Goal: Navigation & Orientation: Find specific page/section

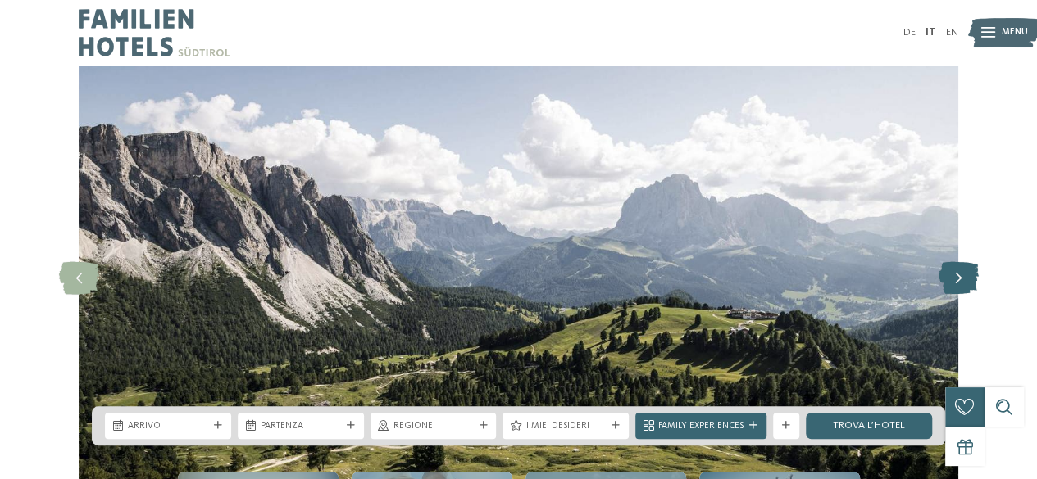
click at [956, 275] on icon at bounding box center [958, 278] width 40 height 33
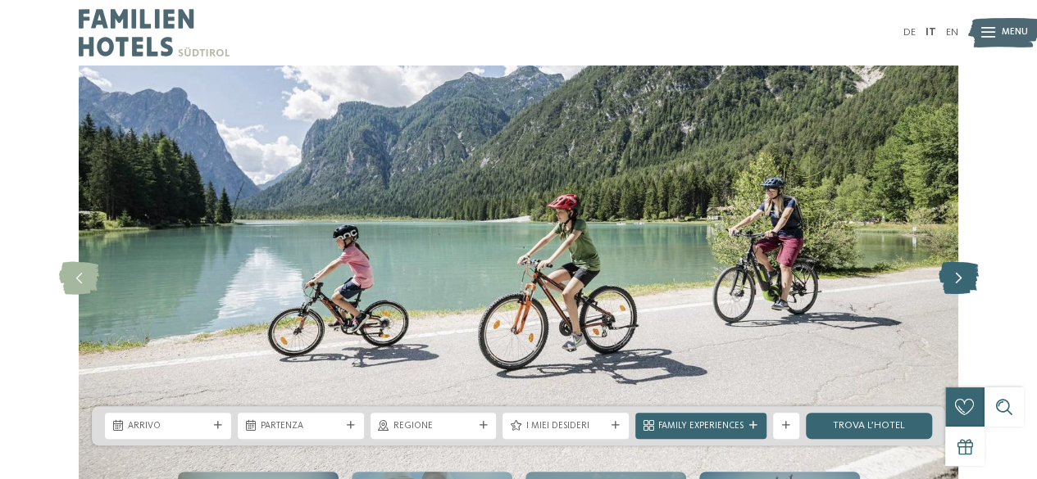
click at [956, 275] on icon at bounding box center [958, 278] width 40 height 33
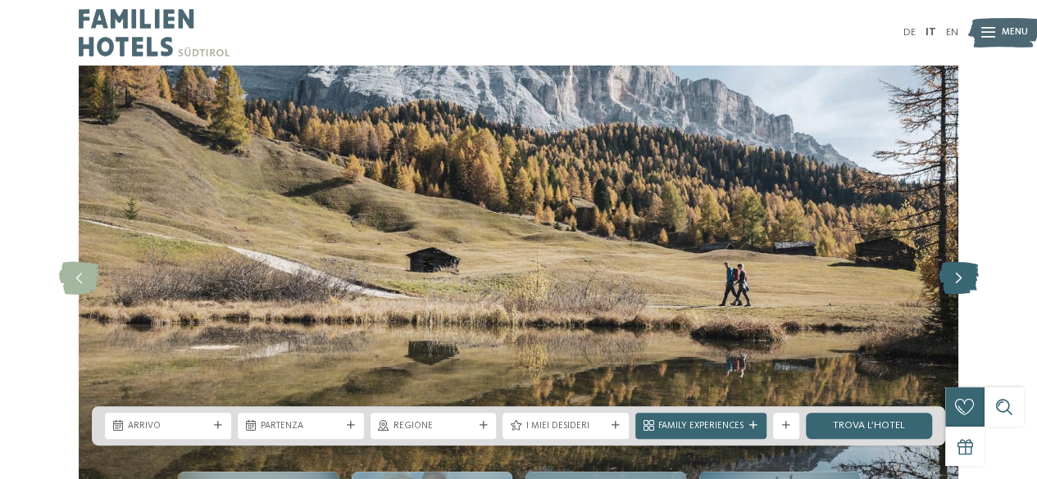
click at [956, 275] on icon at bounding box center [958, 278] width 40 height 33
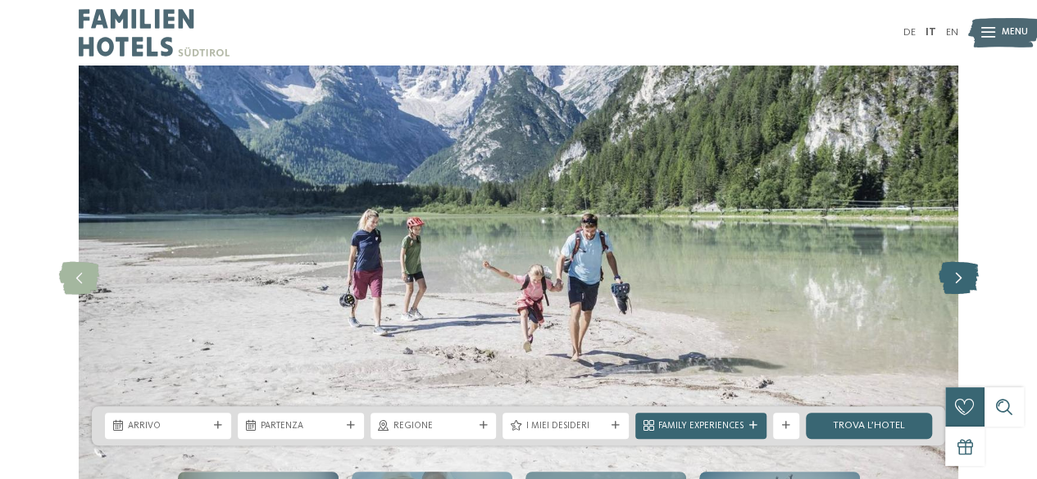
click at [956, 275] on icon at bounding box center [958, 278] width 40 height 33
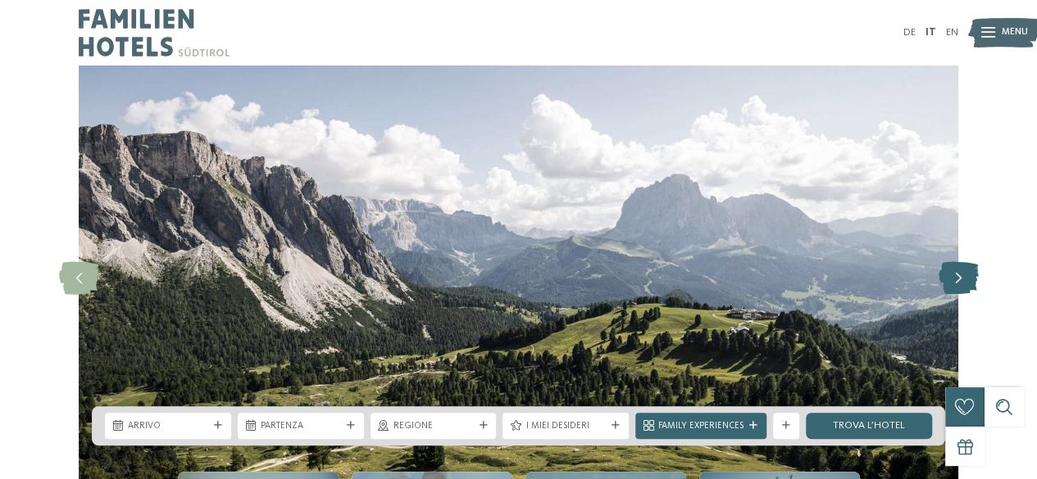
click at [956, 275] on icon at bounding box center [958, 278] width 40 height 33
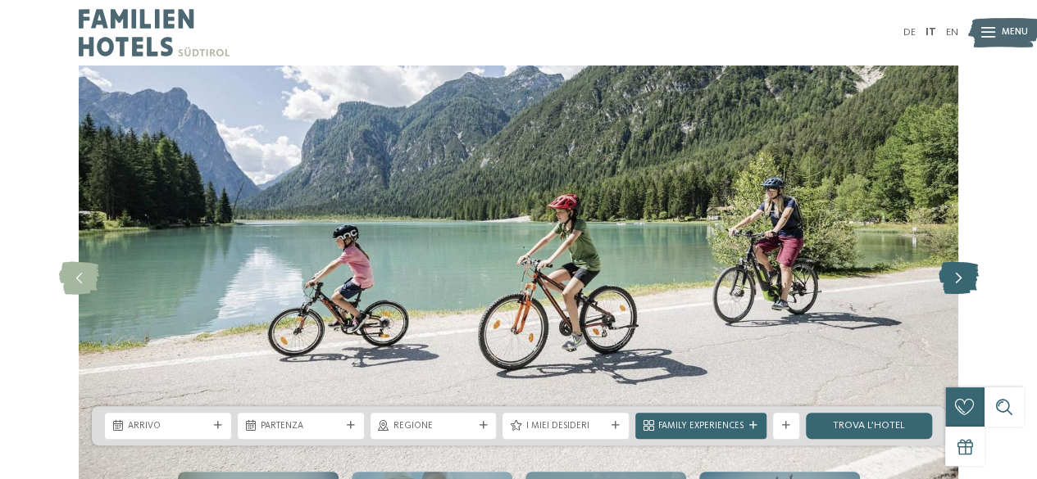
click at [956, 275] on icon at bounding box center [958, 278] width 40 height 33
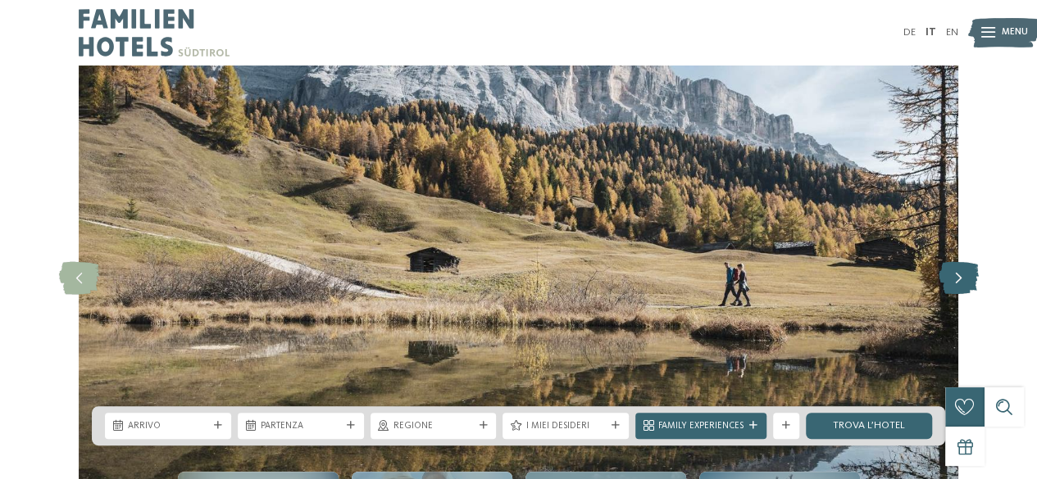
click at [956, 275] on icon at bounding box center [958, 278] width 40 height 33
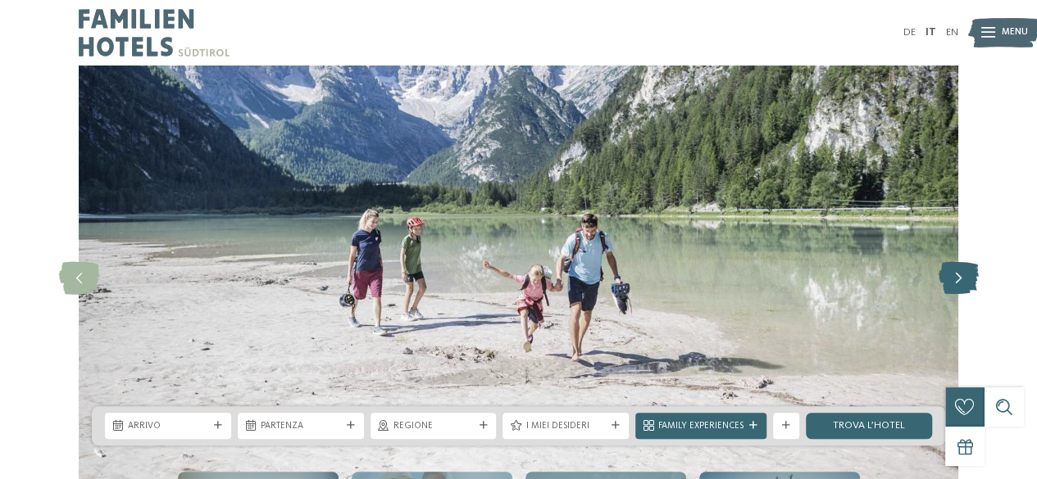
click at [956, 275] on icon at bounding box center [958, 278] width 40 height 33
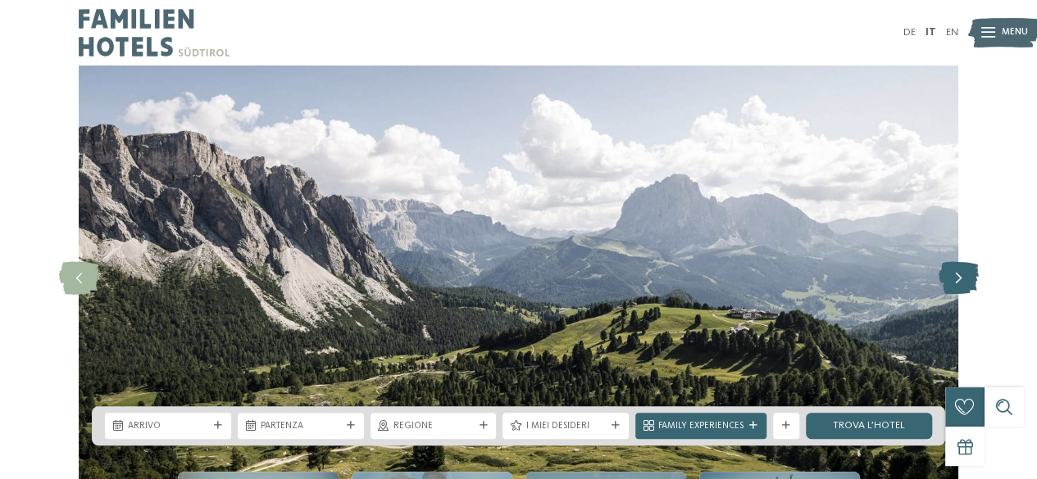
click at [956, 275] on icon at bounding box center [958, 278] width 40 height 33
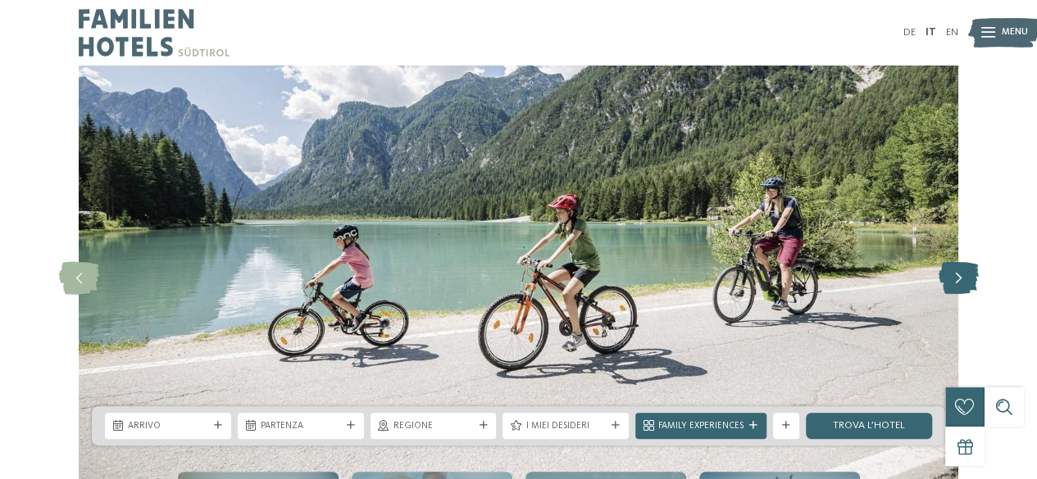
click at [956, 275] on icon at bounding box center [958, 278] width 40 height 33
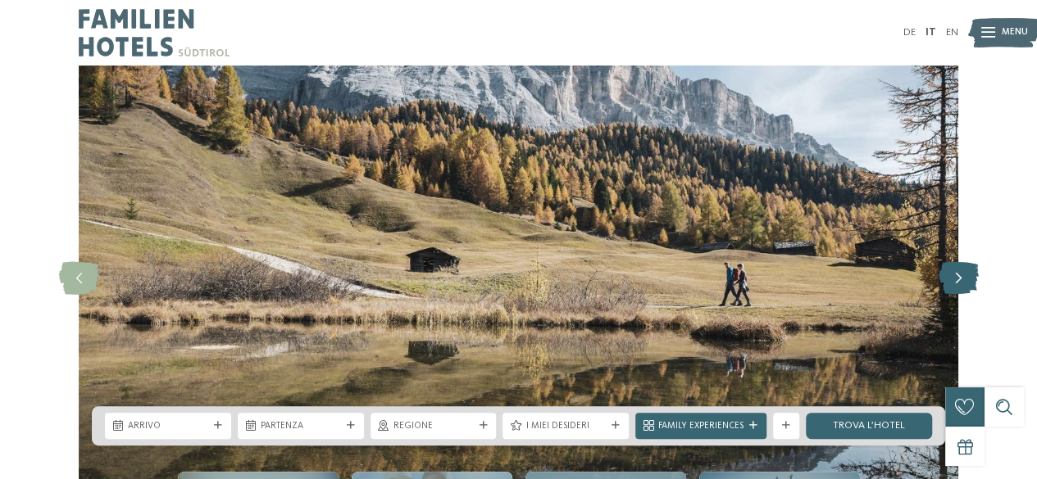
click at [956, 275] on icon at bounding box center [958, 278] width 40 height 33
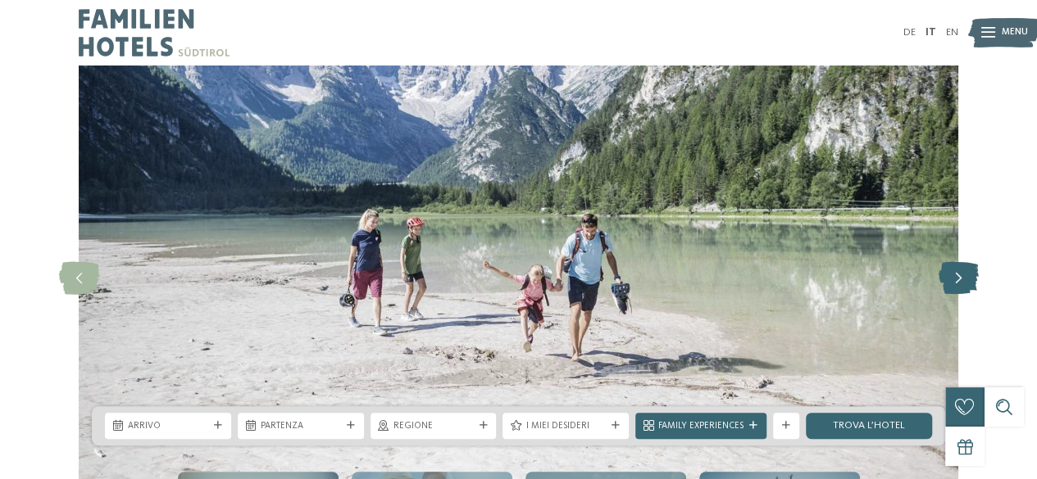
click at [956, 275] on icon at bounding box center [958, 278] width 40 height 33
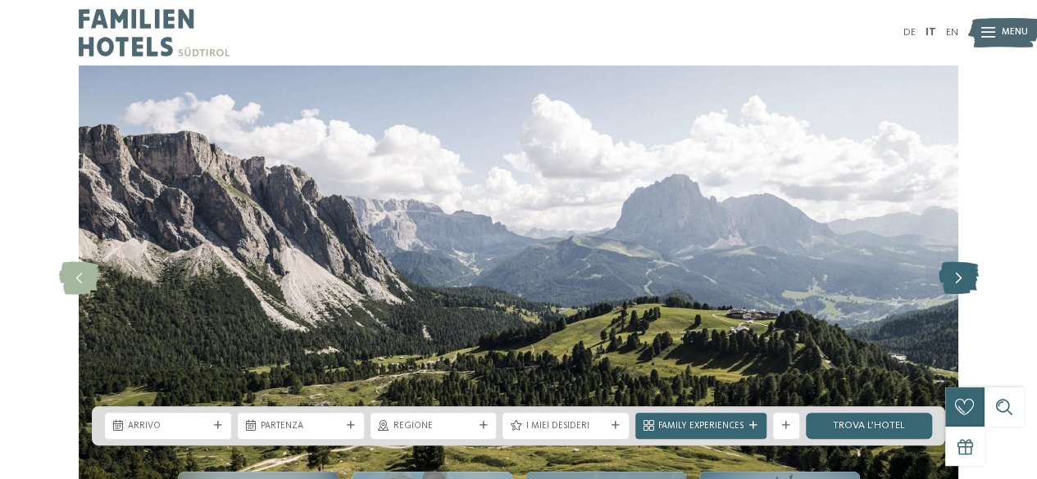
click at [956, 275] on icon at bounding box center [958, 278] width 40 height 33
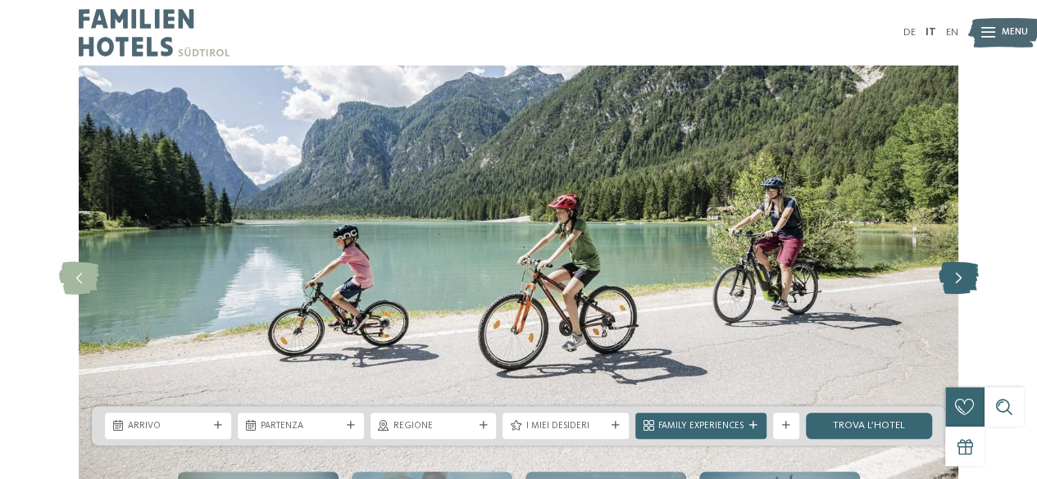
click at [956, 275] on icon at bounding box center [958, 278] width 40 height 33
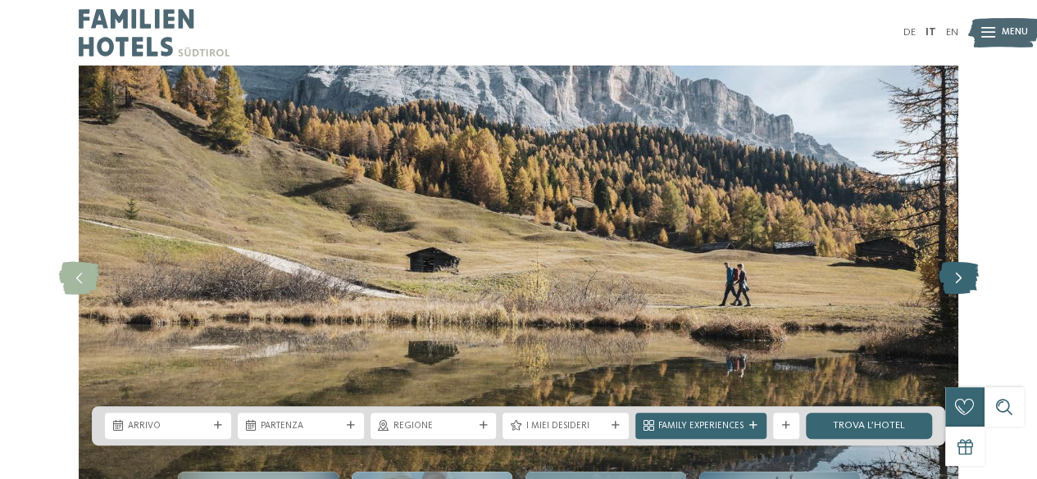
click at [956, 275] on icon at bounding box center [958, 278] width 40 height 33
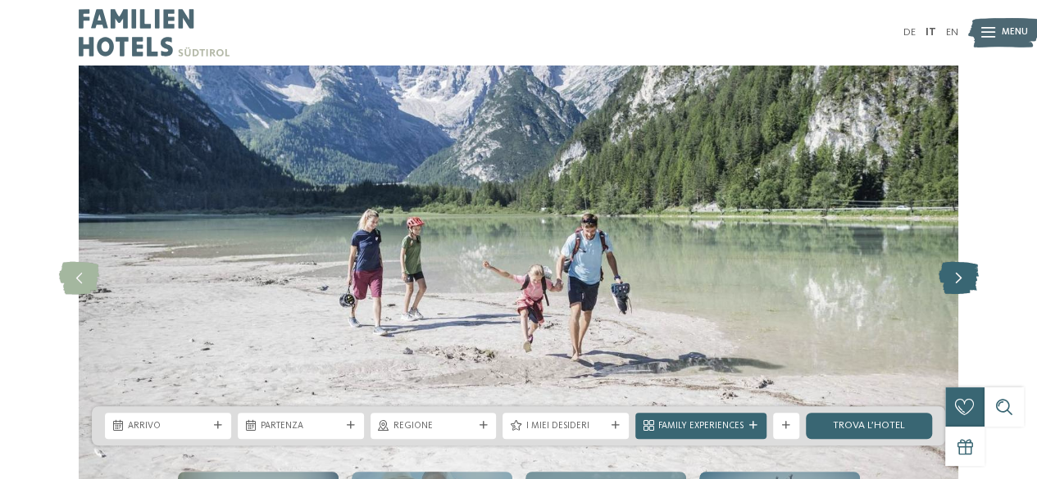
click at [956, 275] on icon at bounding box center [958, 278] width 40 height 33
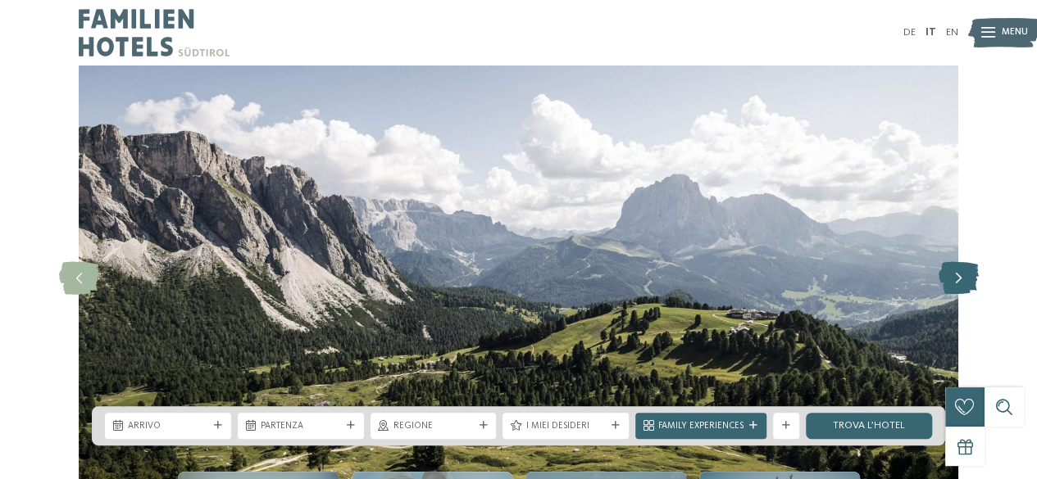
click at [956, 275] on icon at bounding box center [958, 278] width 40 height 33
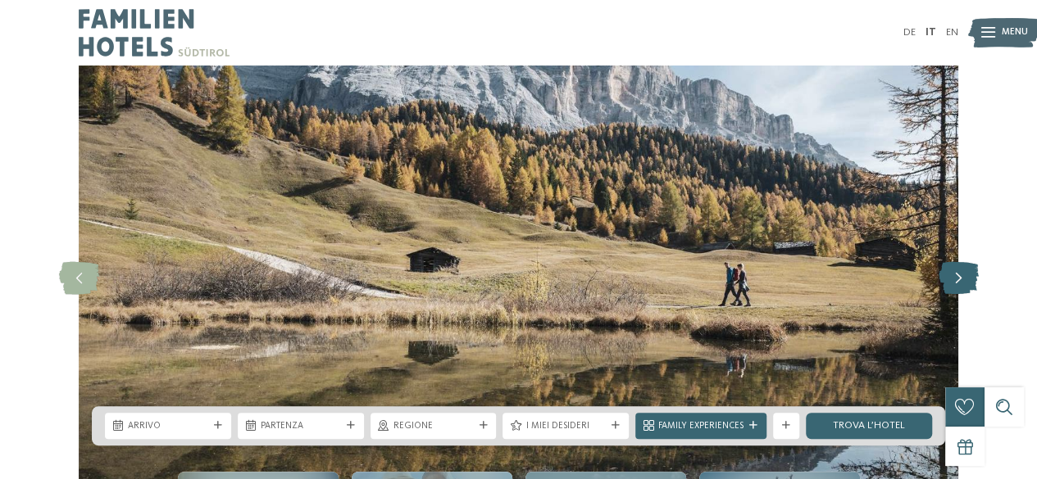
click at [956, 275] on icon at bounding box center [958, 278] width 40 height 33
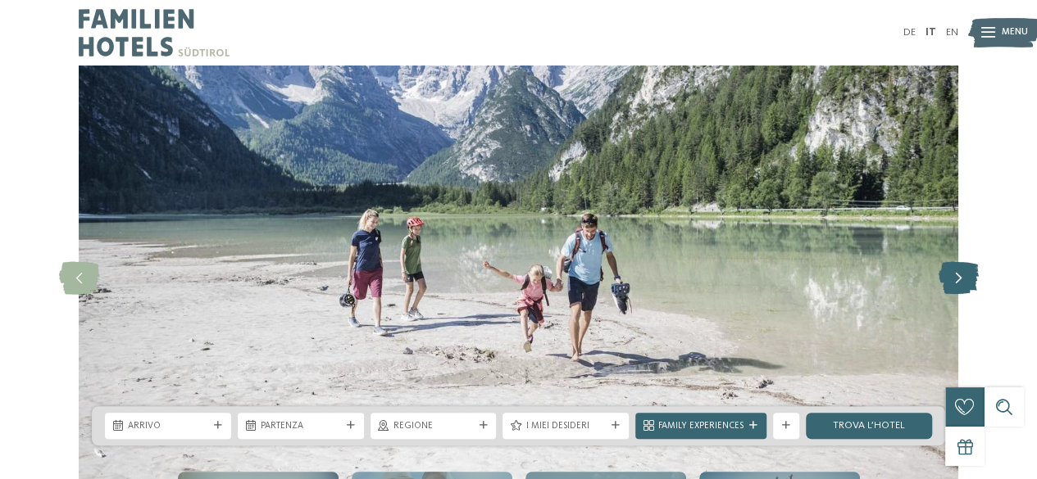
click at [956, 275] on icon at bounding box center [958, 278] width 40 height 33
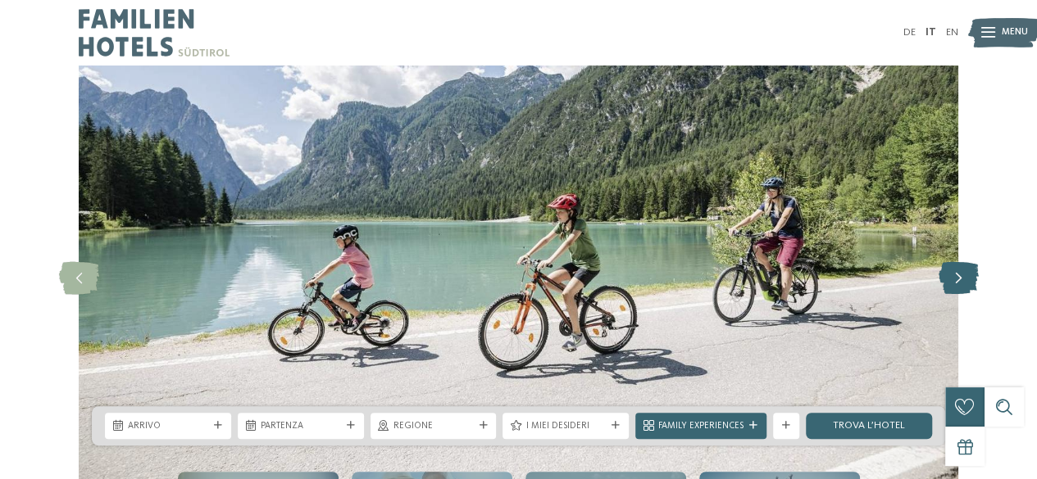
click at [956, 275] on icon at bounding box center [958, 278] width 40 height 33
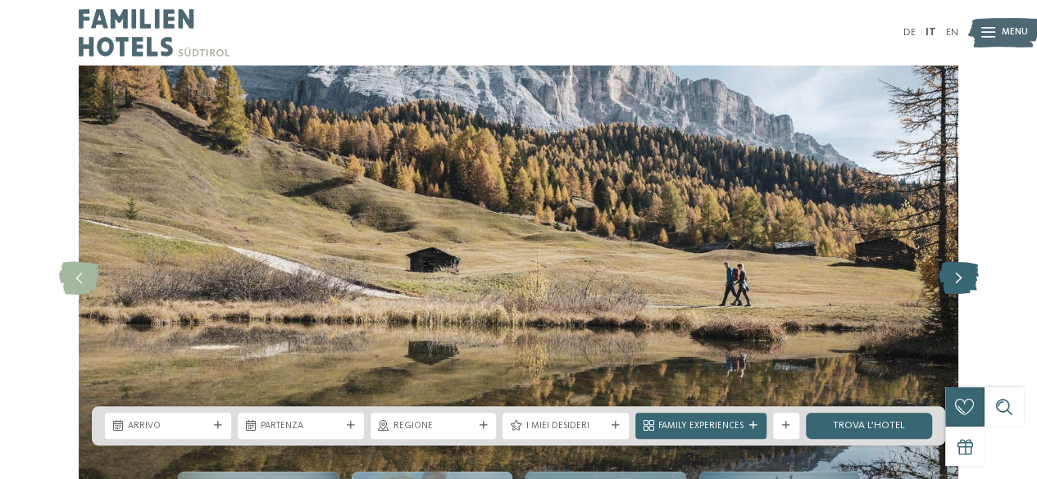
click at [956, 275] on icon at bounding box center [958, 278] width 40 height 33
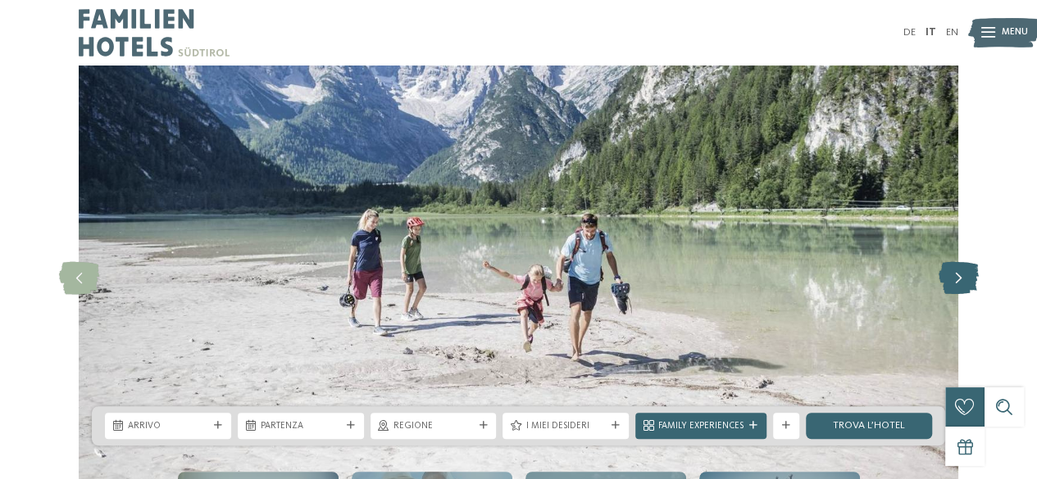
click at [956, 275] on icon at bounding box center [958, 278] width 40 height 33
